Goal: Task Accomplishment & Management: Use online tool/utility

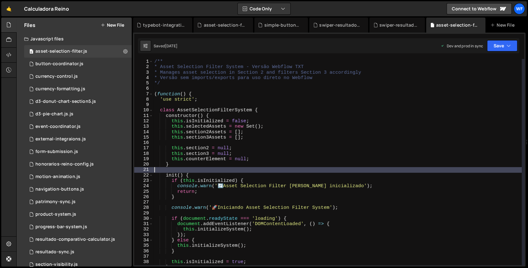
click at [233, 118] on div "/** * Asset Selection Filter System - Versão Webflow TXT * Manages asset select…" at bounding box center [337, 167] width 369 height 217
type textarea "constructor() {"
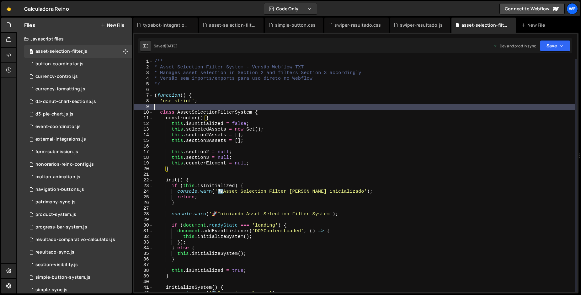
click at [360, 107] on div "/** * Asset Selection Filter System - Versão Webflow TXT * Manages asset select…" at bounding box center [364, 181] width 422 height 244
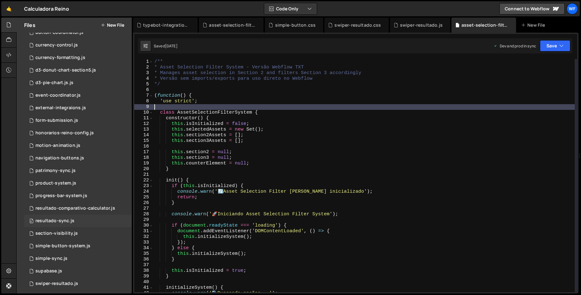
scroll to position [63, 0]
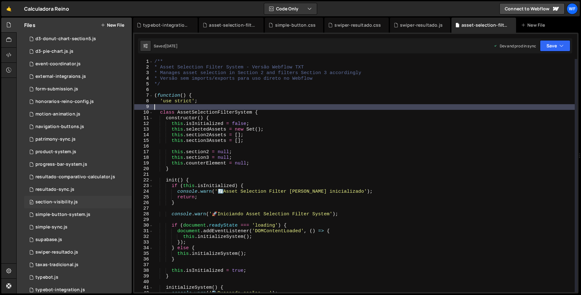
click at [65, 205] on div "0 section-visibility.js 0" at bounding box center [78, 202] width 108 height 13
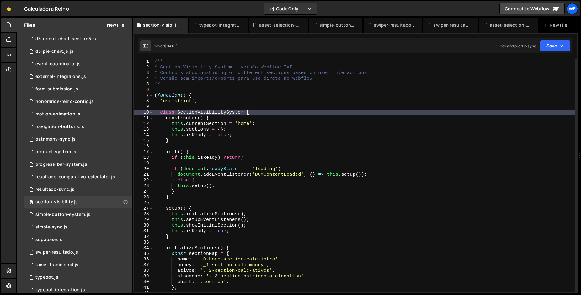
click at [248, 111] on div "/** * Section Visibility System - Versão Webflow TXT * Controls showing/hiding …" at bounding box center [364, 181] width 422 height 244
type textarea "})();"
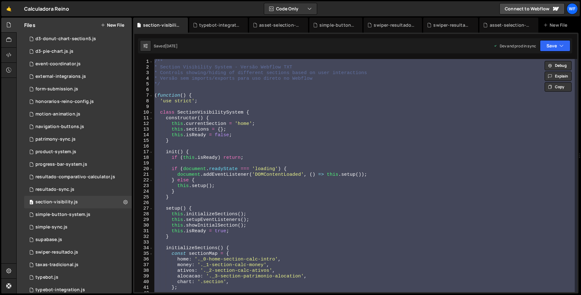
paste textarea
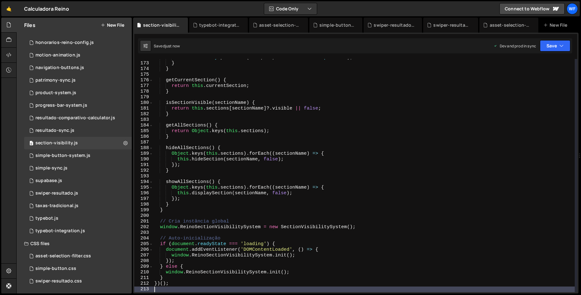
scroll to position [122, 0]
click at [71, 193] on div "swiper-resultado.js" at bounding box center [56, 193] width 43 height 6
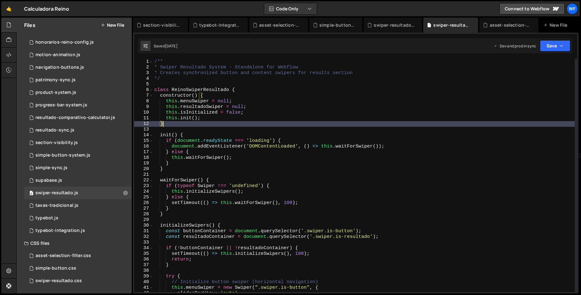
click at [247, 121] on div "/** * Swiper Resultado System - Standalone for Webflow * Creates synchronized b…" at bounding box center [364, 181] width 422 height 244
type textarea "};"
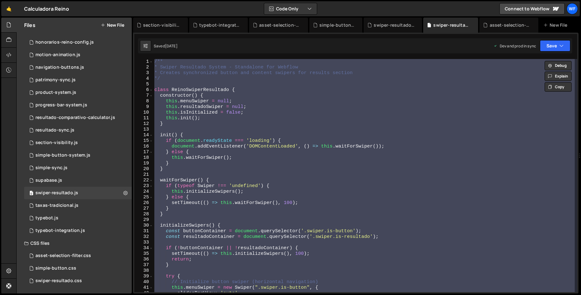
paste textarea
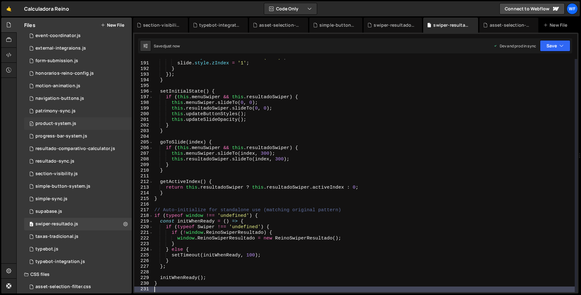
scroll to position [91, 0]
click at [84, 136] on div "progress-bar-system.js" at bounding box center [61, 137] width 52 height 6
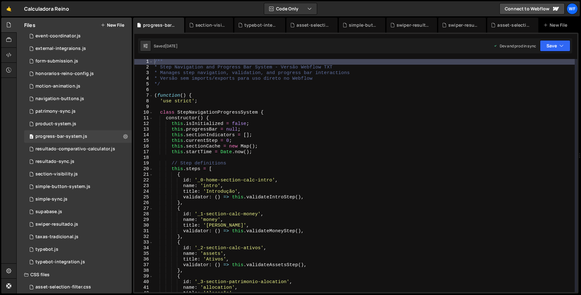
click at [248, 101] on div "/** * Step Navigation and Progress Bar System - Versão Webflow TXT * Manages st…" at bounding box center [364, 181] width 422 height 244
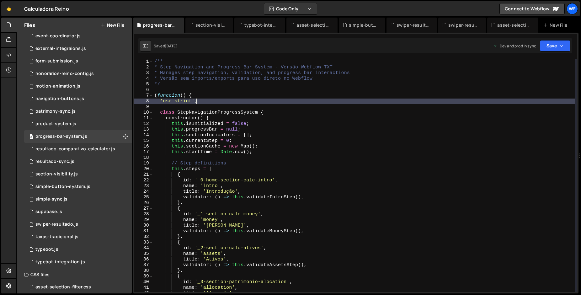
type textarea "})();"
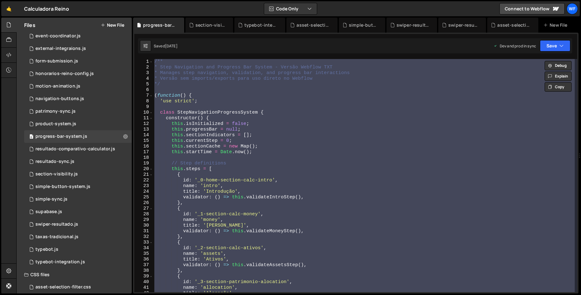
paste textarea
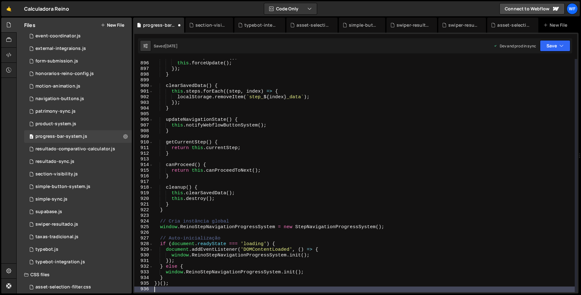
scroll to position [5053, 0]
click at [263, 105] on div "this . setupSections ( ) ; this . forceUpdate ( ) ; }) ; } clearSavedData ( ) {…" at bounding box center [364, 177] width 422 height 244
type textarea "});"
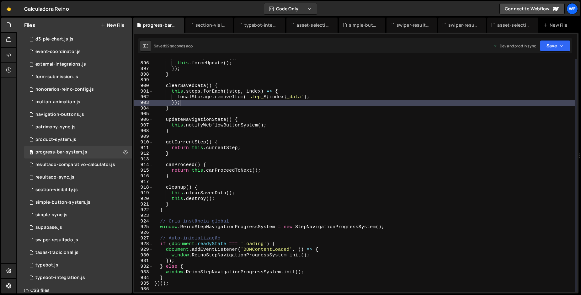
scroll to position [0, 0]
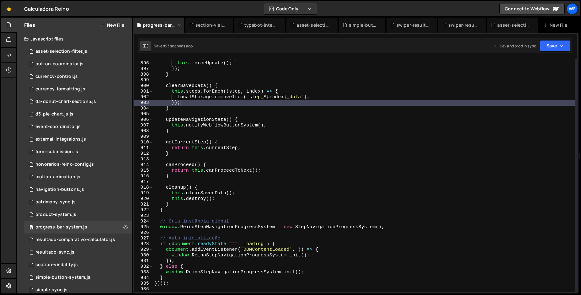
click at [179, 25] on icon at bounding box center [179, 25] width 4 height 6
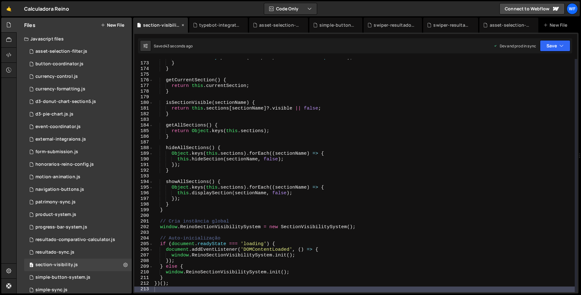
click at [179, 25] on div "section-visibility.js" at bounding box center [161, 25] width 37 height 6
click at [181, 25] on icon at bounding box center [183, 25] width 4 height 6
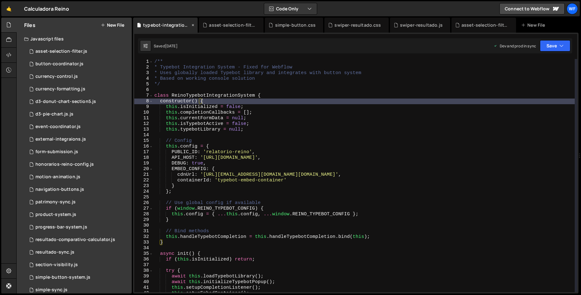
click at [192, 25] on icon at bounding box center [193, 25] width 4 height 6
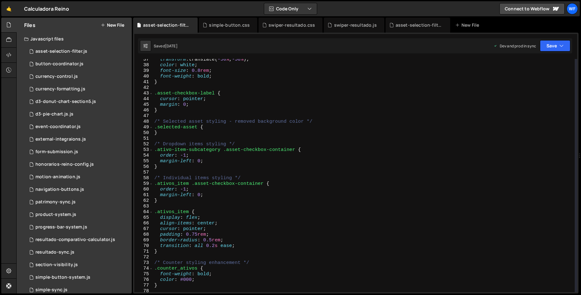
scroll to position [205, 0]
click at [192, 25] on icon at bounding box center [193, 25] width 4 height 6
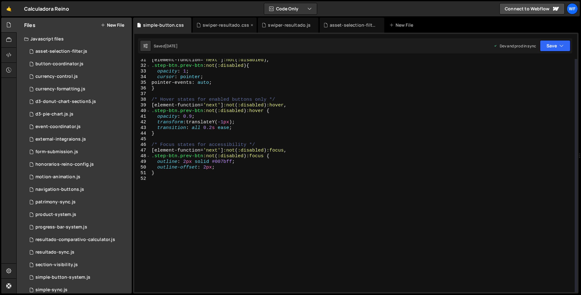
click at [193, 25] on div "swiper-resultado.css" at bounding box center [225, 25] width 64 height 15
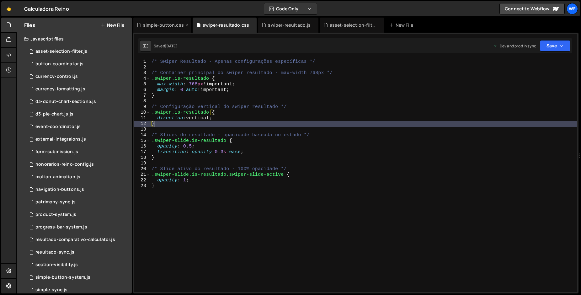
click at [184, 25] on icon at bounding box center [186, 25] width 4 height 6
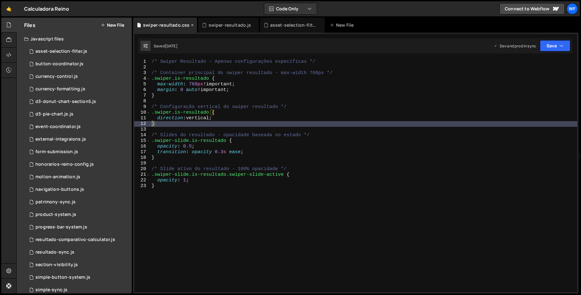
click at [191, 26] on icon at bounding box center [192, 25] width 4 height 6
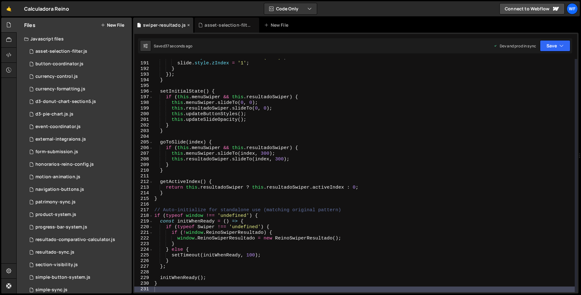
click at [186, 24] on icon at bounding box center [188, 25] width 4 height 6
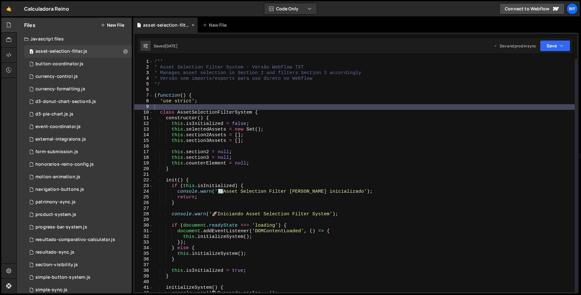
click at [193, 25] on icon at bounding box center [193, 25] width 4 height 6
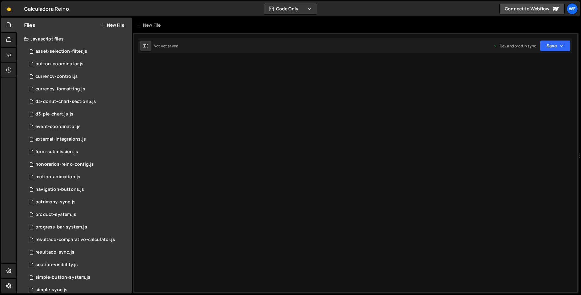
click at [75, 40] on div "Javascript files" at bounding box center [74, 39] width 115 height 13
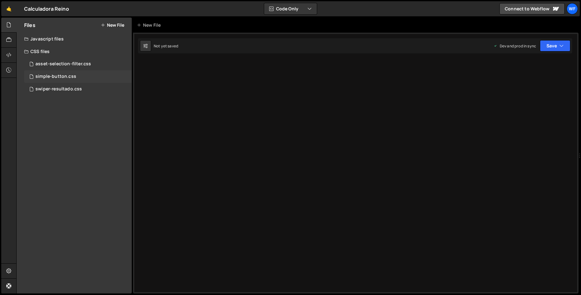
click at [71, 80] on div "simple-button.css 0" at bounding box center [78, 76] width 108 height 13
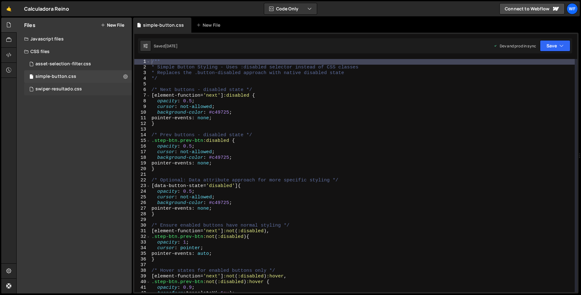
click at [72, 89] on div "swiper-resultado.css" at bounding box center [58, 89] width 46 height 6
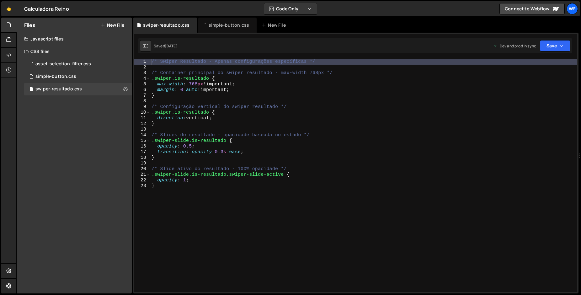
type textarea ".swiper.is-resultado {"
drag, startPoint x: 125, startPoint y: 81, endPoint x: 207, endPoint y: 79, distance: 82.5
click at [207, 79] on div "/* Swiper Resultado - Apenas configurações específicas */ /* Container principa…" at bounding box center [363, 181] width 427 height 244
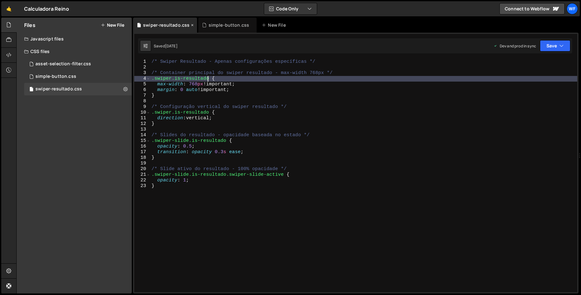
click at [190, 25] on icon at bounding box center [192, 25] width 4 height 6
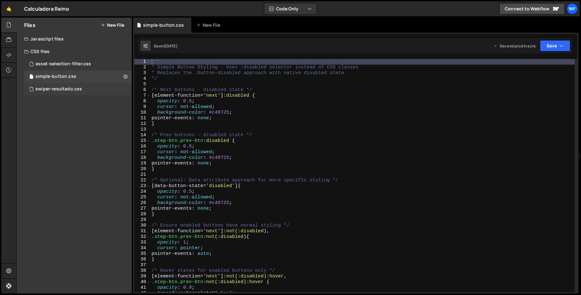
click at [98, 88] on div "swiper-resultado.css 0" at bounding box center [78, 89] width 108 height 13
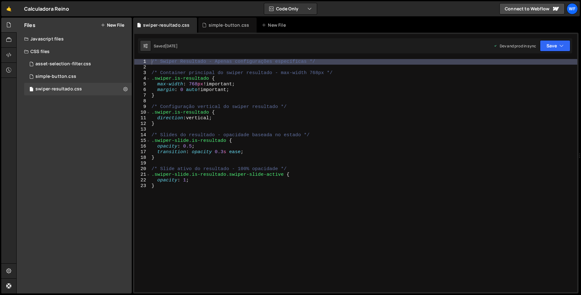
click at [221, 85] on div "/* Swiper Resultado - Apenas configurações específicas */ /* Container principa…" at bounding box center [363, 181] width 427 height 244
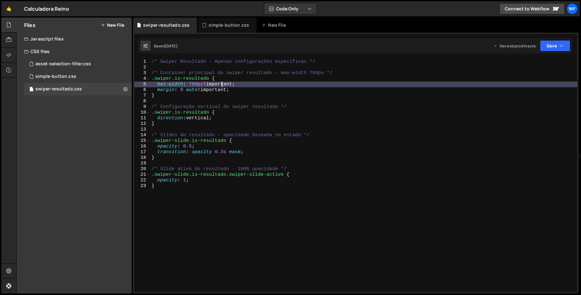
click at [221, 73] on div "/* Swiper Resultado - Apenas configurações específicas */ /* Container principa…" at bounding box center [363, 181] width 427 height 244
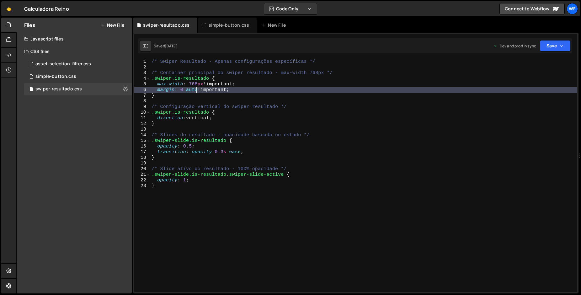
click at [195, 92] on div "/* Swiper Resultado - Apenas configurações específicas */ /* Container principa…" at bounding box center [363, 181] width 427 height 244
type textarea "margin: 0 auto !important;"
click at [214, 130] on div "/* Swiper Resultado - Apenas configurações específicas */ /* Container principa…" at bounding box center [363, 181] width 427 height 244
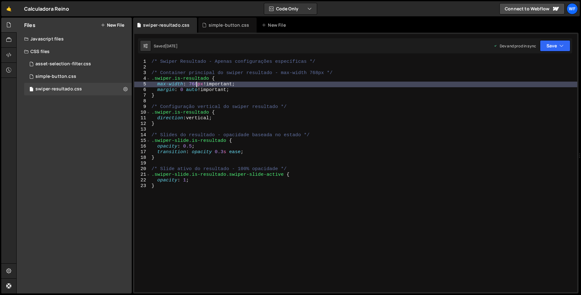
click at [197, 83] on div "/* Swiper Resultado - Apenas configurações específicas */ /* Container principa…" at bounding box center [363, 181] width 427 height 244
click at [198, 84] on div "/* Swiper Resultado - Apenas configurações específicas */ /* Container principa…" at bounding box center [363, 181] width 427 height 244
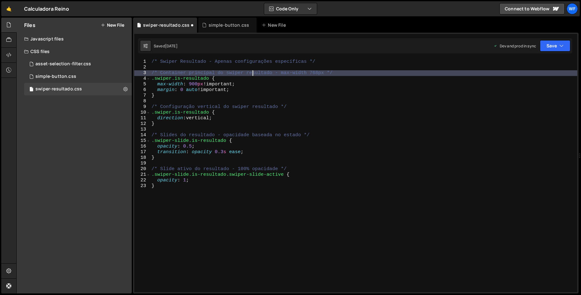
click at [253, 74] on div "/* Swiper Resultado - Apenas configurações específicas */ /* Container principa…" at bounding box center [363, 181] width 427 height 244
click at [257, 84] on div "/* Swiper Resultado - Apenas configurações específicas */ /* Container principa…" at bounding box center [363, 181] width 427 height 244
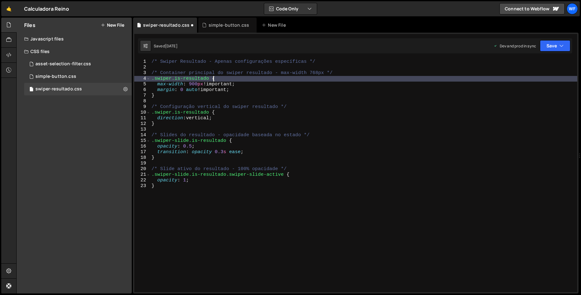
click at [257, 81] on div "/* Swiper Resultado - Apenas configurações específicas */ /* Container principa…" at bounding box center [363, 181] width 427 height 244
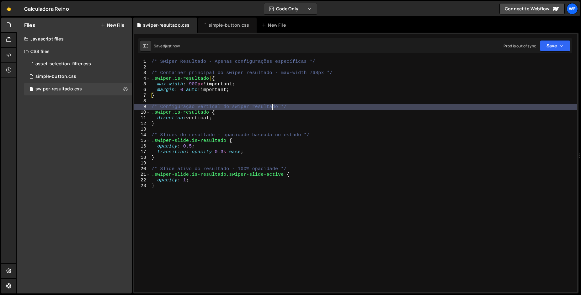
click at [272, 109] on div "/* Swiper Resultado - Apenas configurações específicas */ /* Container principa…" at bounding box center [363, 181] width 427 height 244
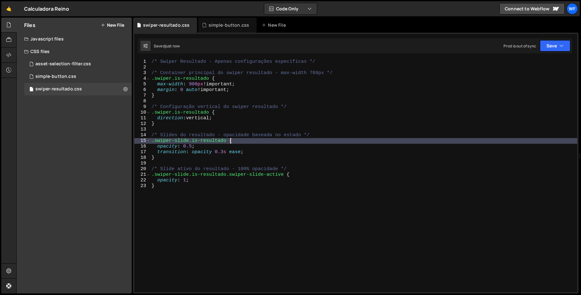
click at [286, 140] on div "/* Swiper Resultado - Apenas configurações específicas */ /* Container principa…" at bounding box center [363, 181] width 427 height 244
click at [291, 152] on div "/* Swiper Resultado - Apenas configurações específicas */ /* Container principa…" at bounding box center [363, 181] width 427 height 244
type textarea "transition: opacity 0.3s ease;"
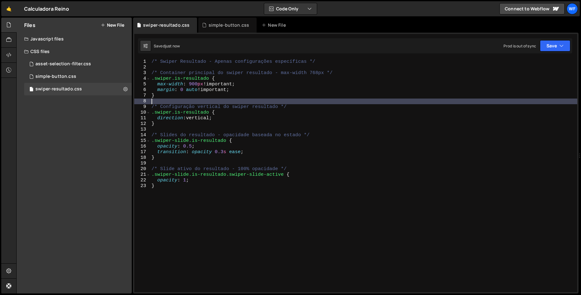
click at [282, 103] on div "/* Swiper Resultado - Apenas configurações específicas */ /* Container principa…" at bounding box center [363, 181] width 427 height 244
click at [55, 40] on div "Javascript files" at bounding box center [74, 39] width 115 height 13
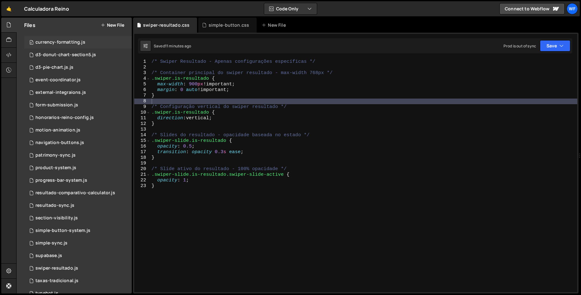
scroll to position [31, 0]
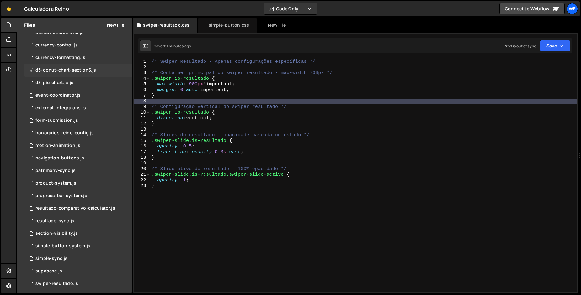
click at [95, 70] on div "0 d3-donut-chart-section5.js 0" at bounding box center [79, 70] width 110 height 13
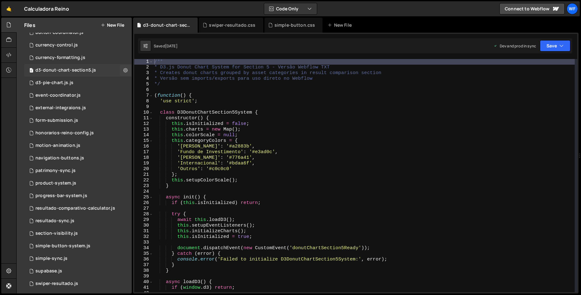
click at [70, 68] on div "d3-donut-chart-section5.js" at bounding box center [65, 70] width 61 height 6
click at [252, 123] on div "/** * D3.js Donut Chart System for Section 5 - Versão Webflow TXT * Creates don…" at bounding box center [364, 181] width 422 height 244
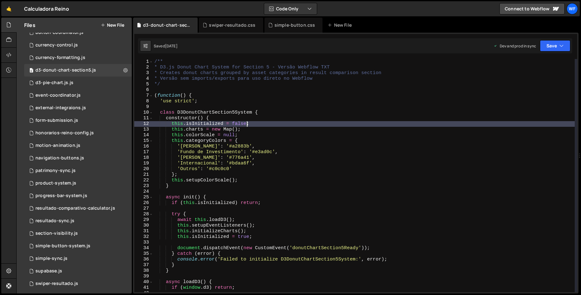
type textarea "})();"
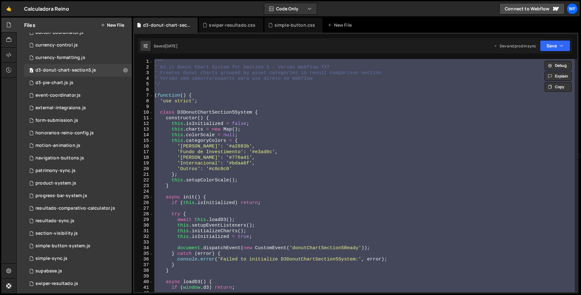
paste textarea
